Goal: Find specific page/section: Find specific page/section

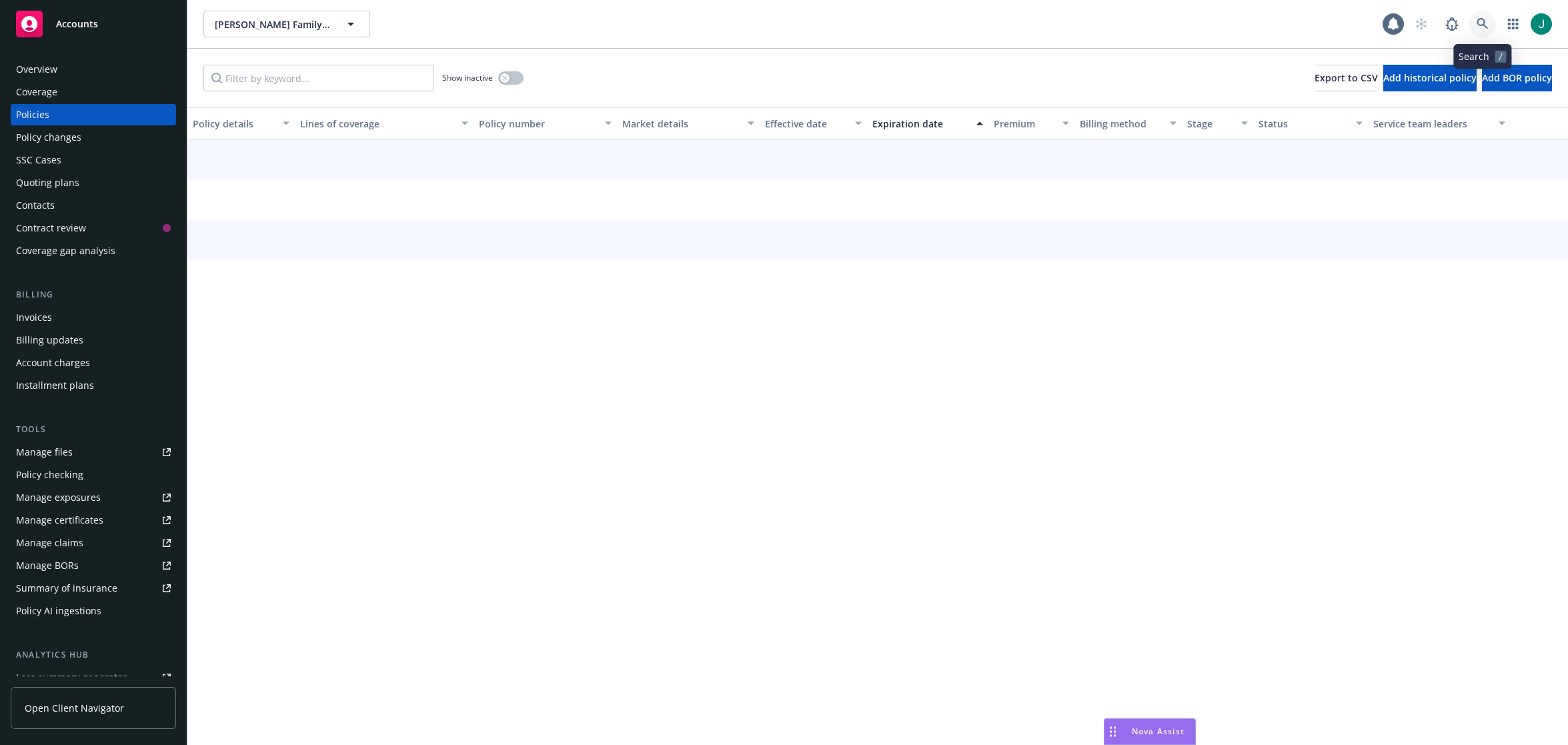
click at [1483, 22] on icon at bounding box center [1483, 24] width 12 height 12
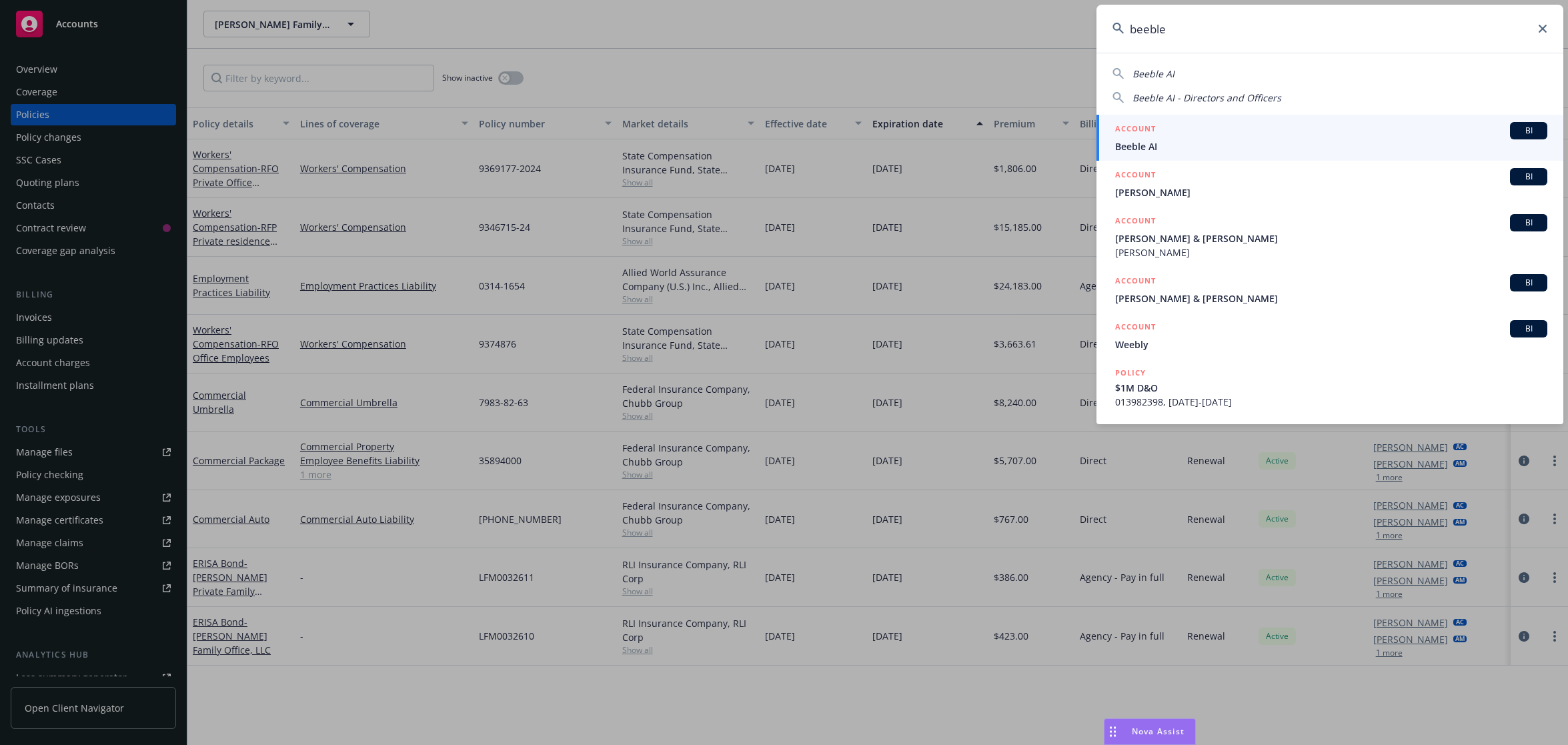
type input "beeble"
click at [1174, 137] on div "ACCOUNT BI" at bounding box center [1331, 130] width 432 height 18
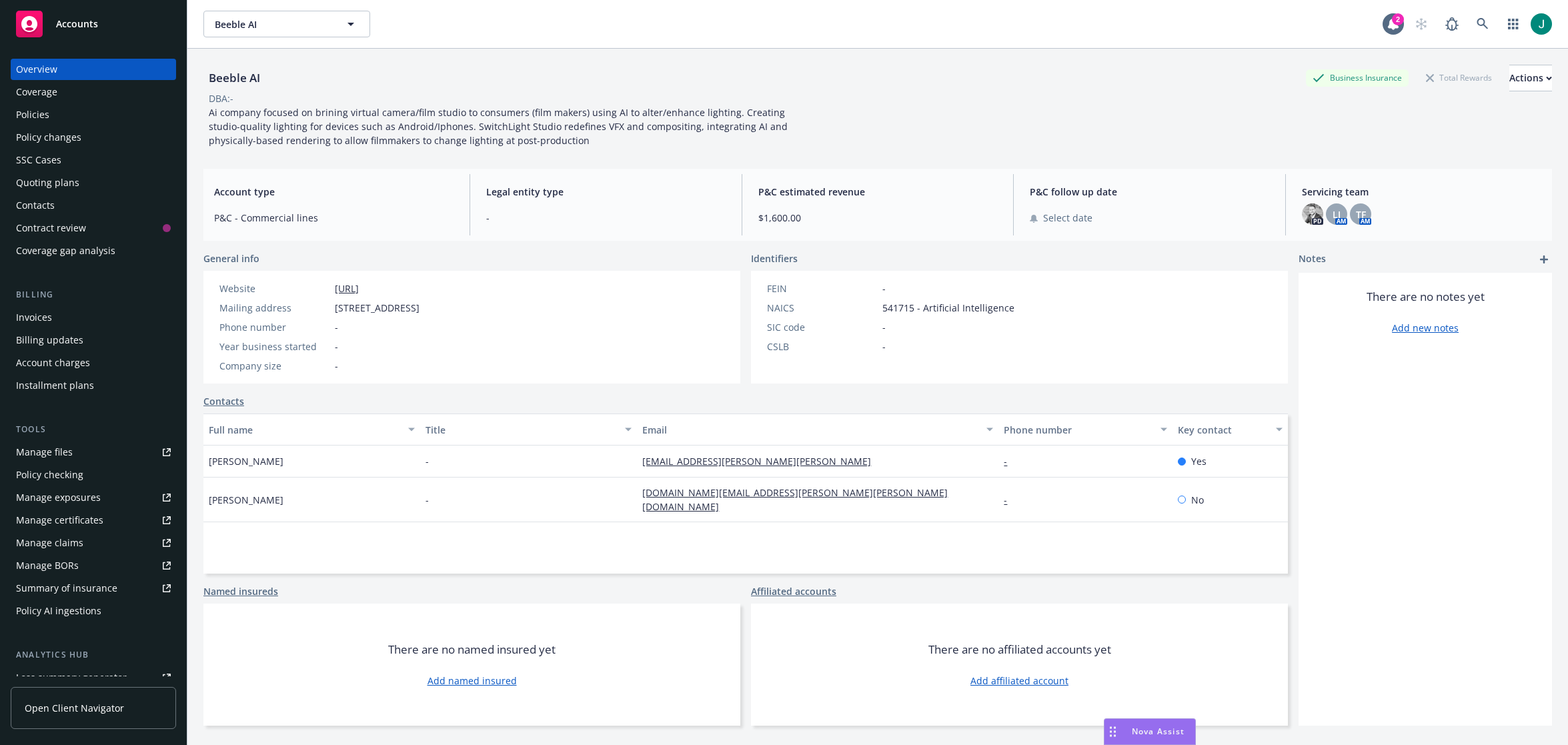
click at [29, 115] on div "Policies" at bounding box center [32, 115] width 33 height 21
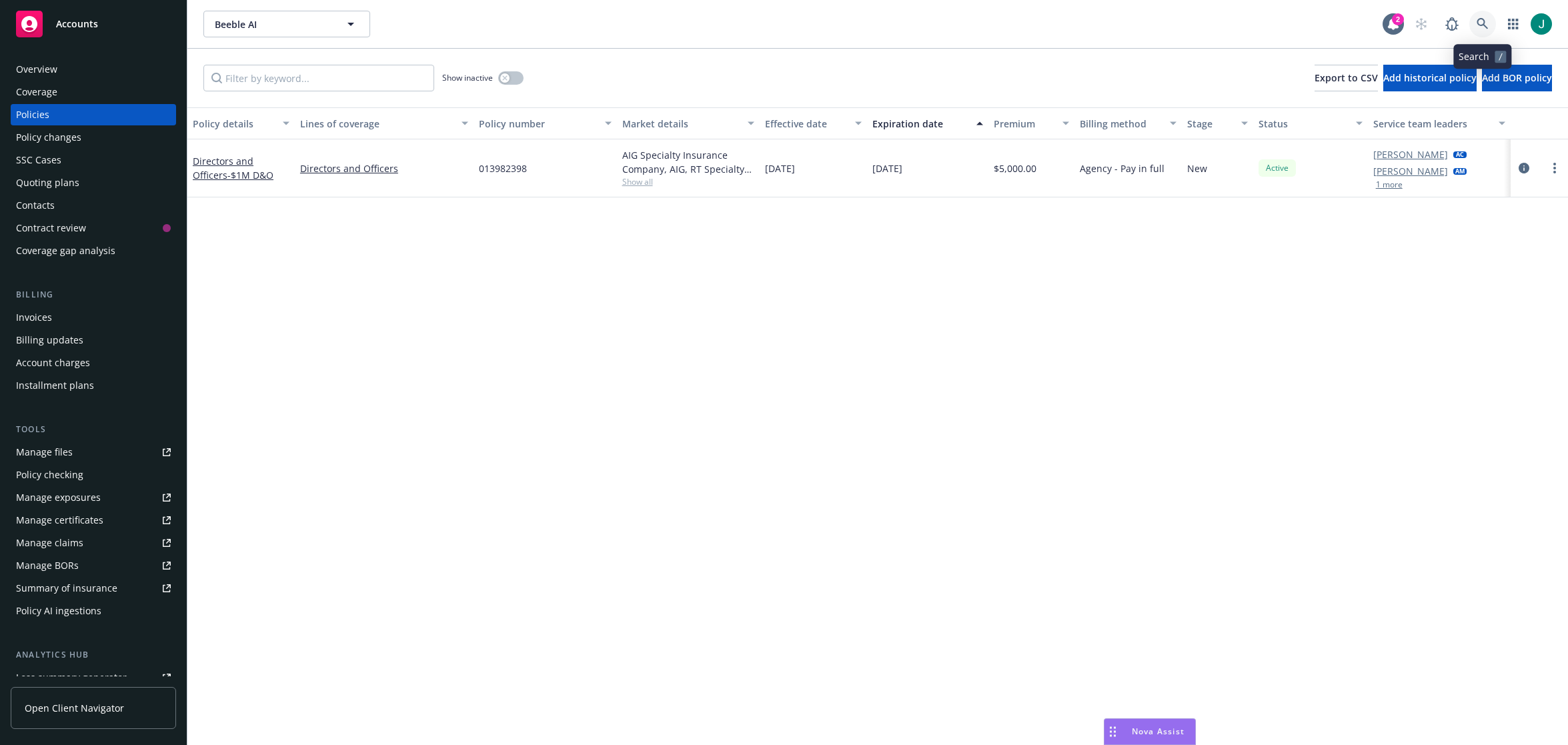
click at [1485, 22] on icon at bounding box center [1483, 24] width 12 height 12
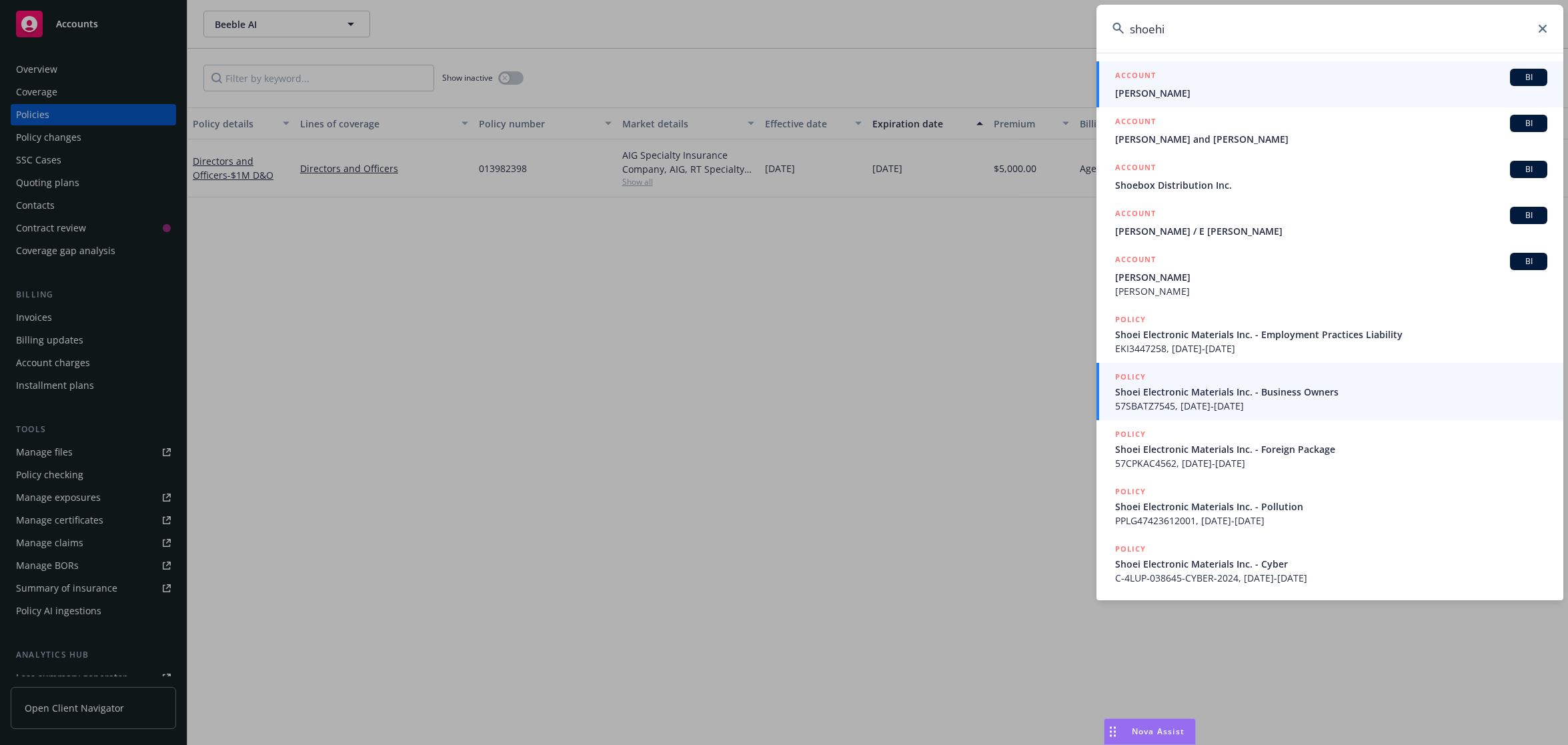
type input "shoehi"
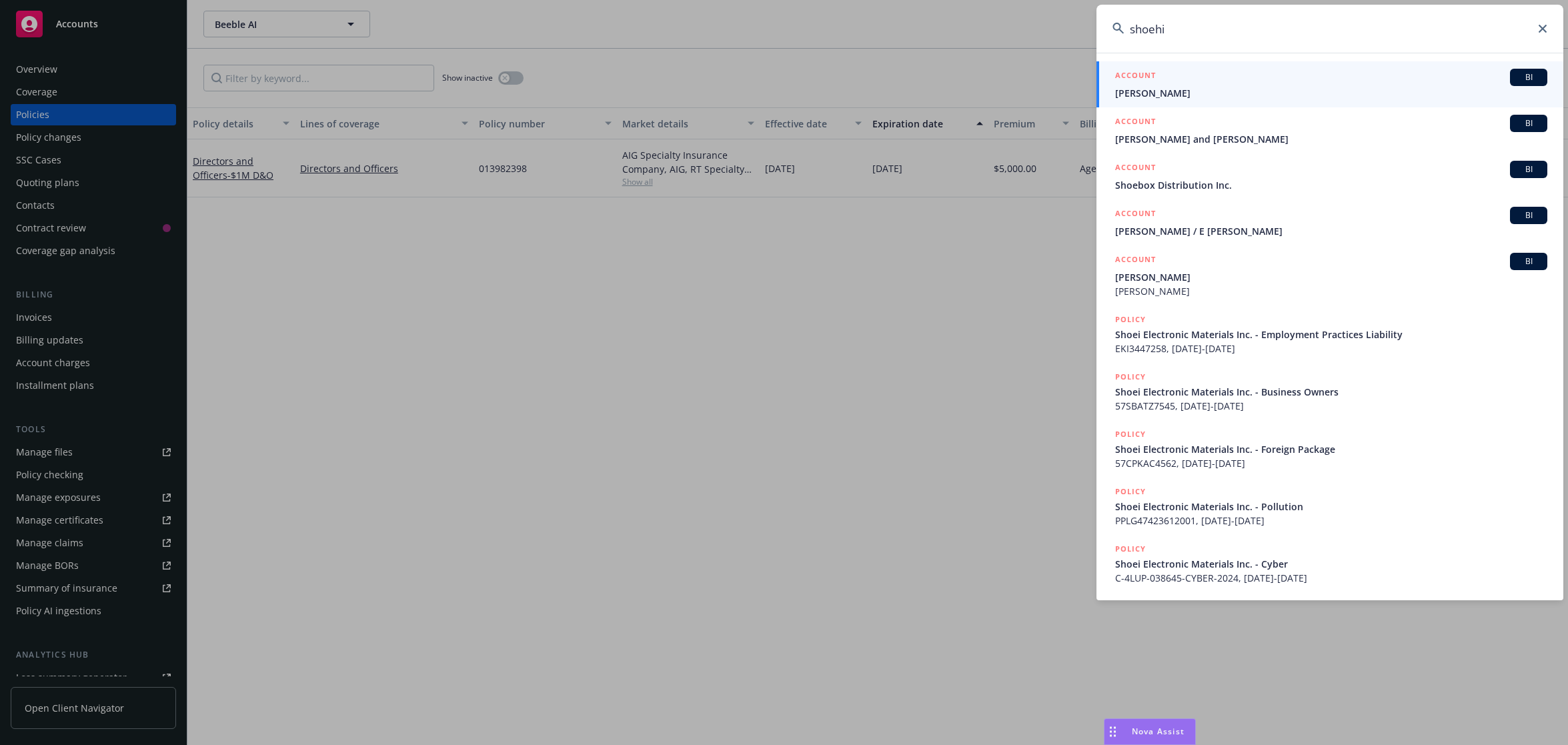
click at [1189, 398] on span "Shoei Electronic Materials Inc. - Business Owners" at bounding box center [1331, 392] width 432 height 14
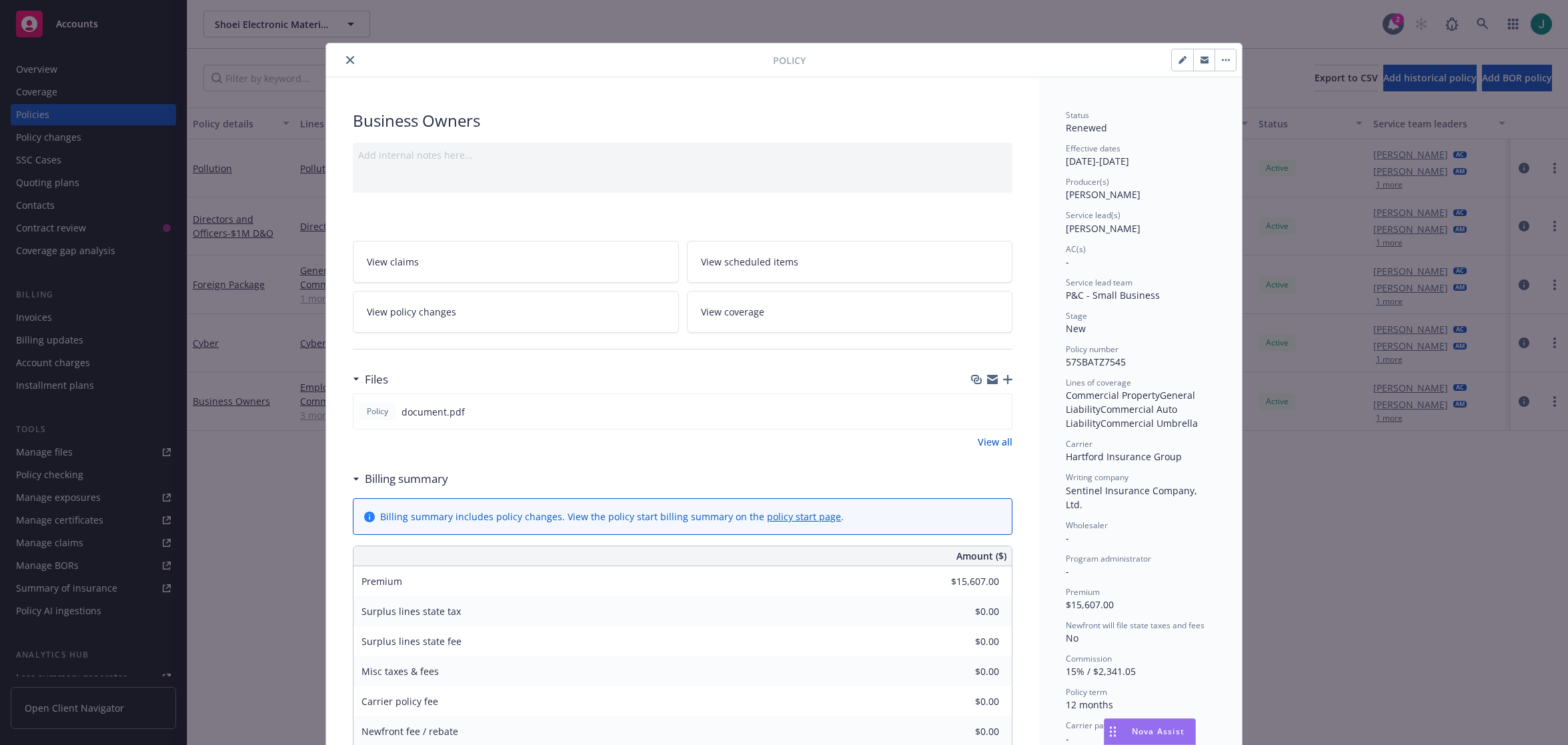
click at [346, 62] on icon "close" at bounding box center [350, 60] width 8 height 8
